Goal: Transaction & Acquisition: Purchase product/service

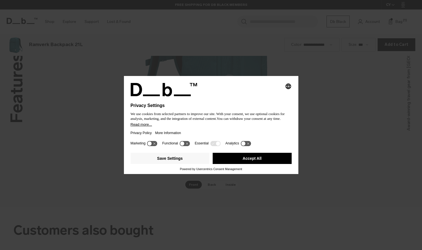
scroll to position [734, 0]
